Goal: Check status: Check status

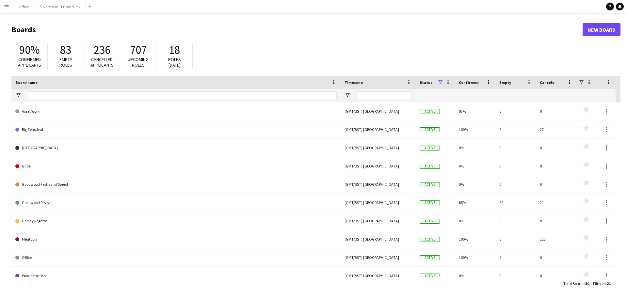
click at [9, 10] on button "Menu" at bounding box center [6, 6] width 13 height 13
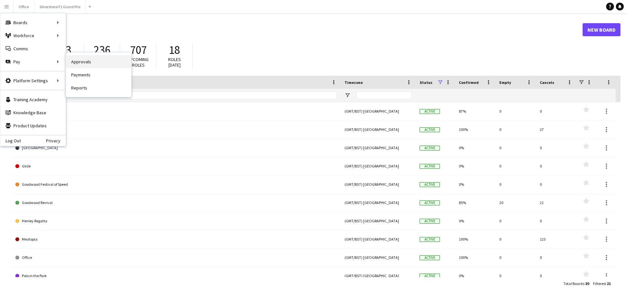
click at [83, 62] on link "Approvals" at bounding box center [98, 61] width 65 height 13
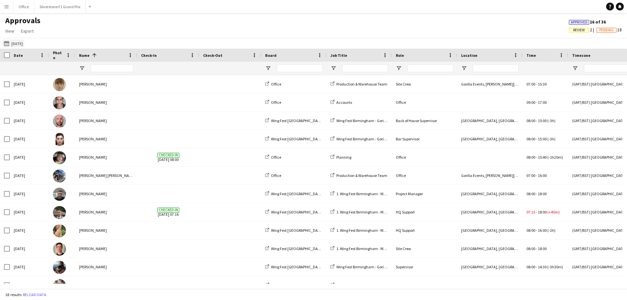
click at [13, 41] on button "[DATE] [DATE]" at bounding box center [14, 43] width 22 height 8
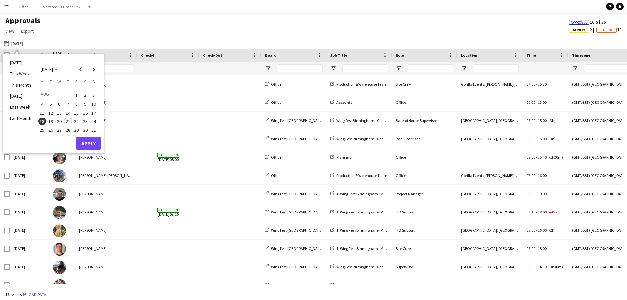
click at [54, 122] on span "19" at bounding box center [51, 121] width 8 height 8
click at [63, 121] on span "20" at bounding box center [59, 121] width 8 height 8
click at [88, 140] on button "Apply" at bounding box center [88, 143] width 24 height 13
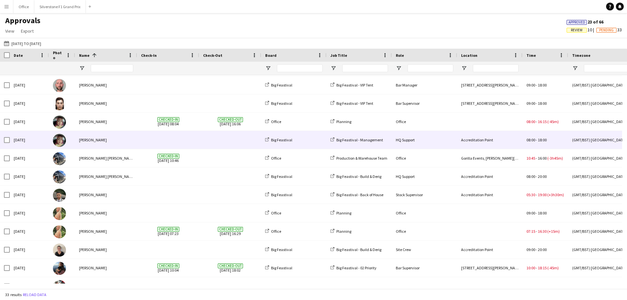
scroll to position [98, 0]
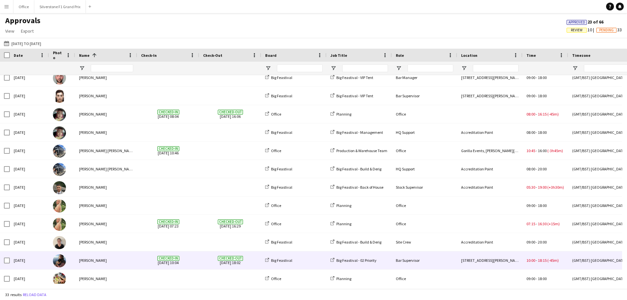
click at [115, 255] on div "[PERSON_NAME]" at bounding box center [106, 260] width 62 height 18
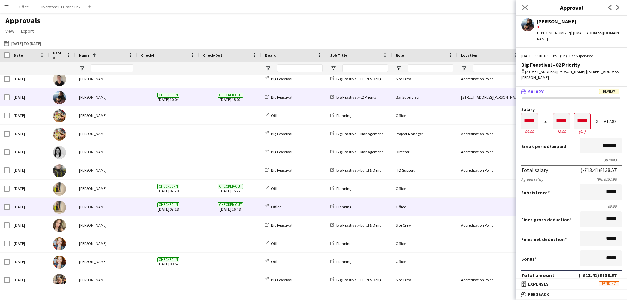
scroll to position [261, 0]
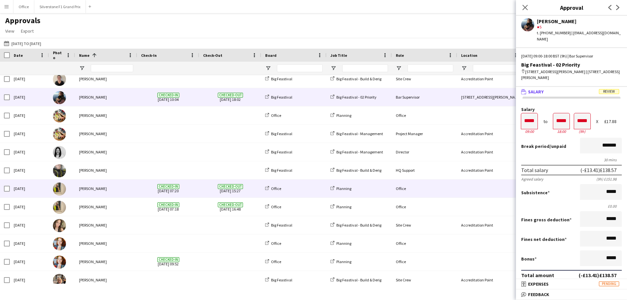
click at [125, 195] on div "[PERSON_NAME]" at bounding box center [106, 189] width 62 height 18
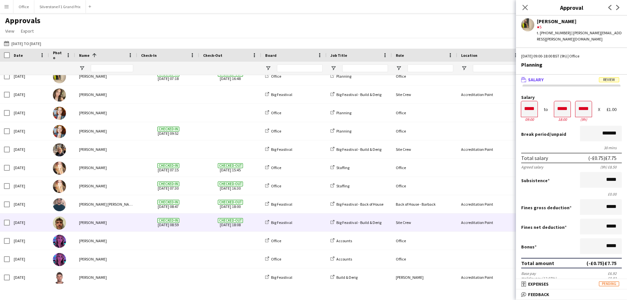
scroll to position [395, 0]
